Goal: Navigation & Orientation: Go to known website

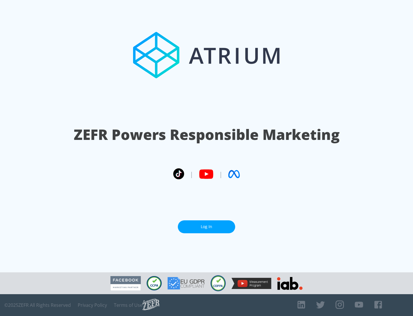
click at [207, 227] on link "Log In" at bounding box center [206, 226] width 57 height 13
